Goal: Check status: Check status

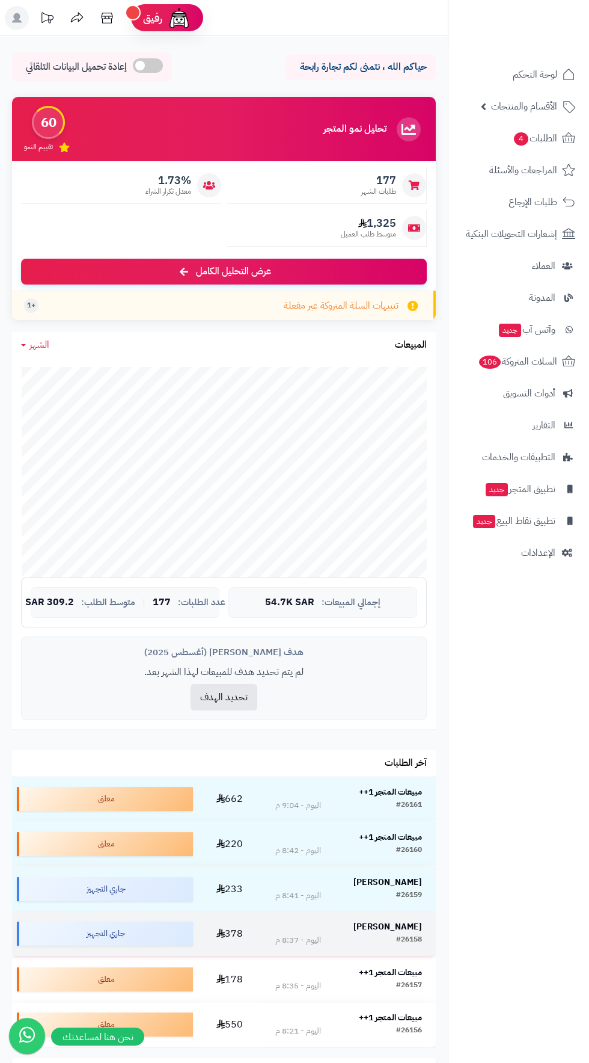
click at [393, 929] on strong "[PERSON_NAME]" at bounding box center [388, 926] width 69 height 13
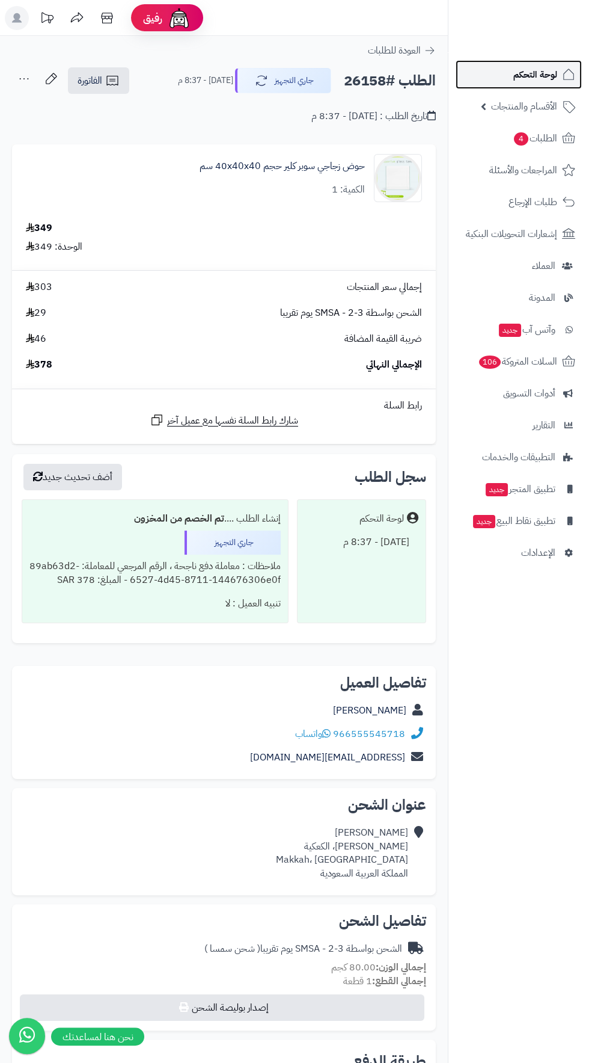
click at [548, 77] on span "لوحة التحكم" at bounding box center [536, 74] width 44 height 17
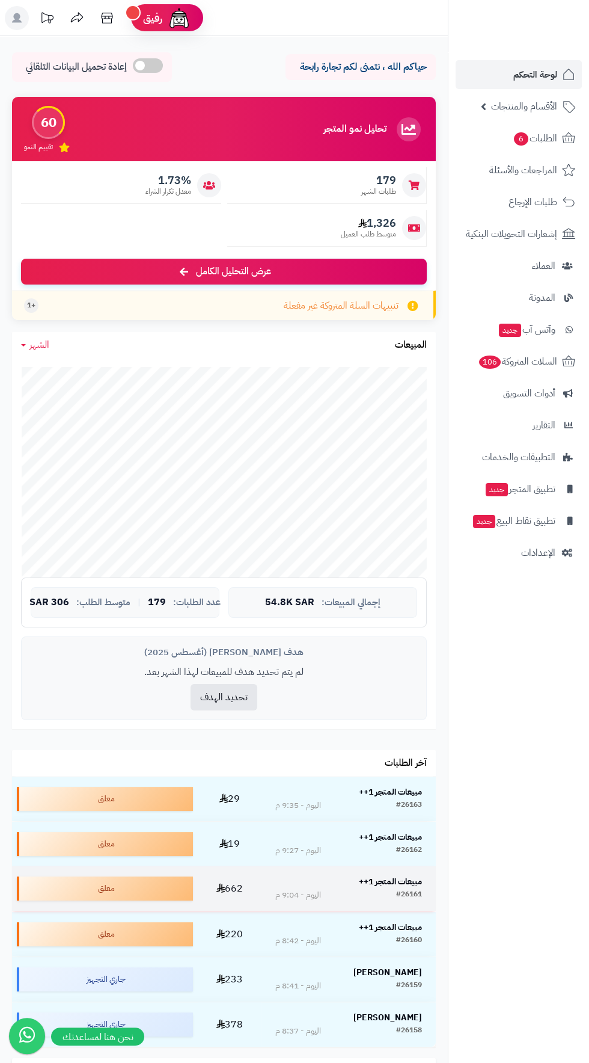
click at [390, 885] on strong "مبيعات المتجر 1++" at bounding box center [390, 881] width 63 height 13
